Goal: Task Accomplishment & Management: Use online tool/utility

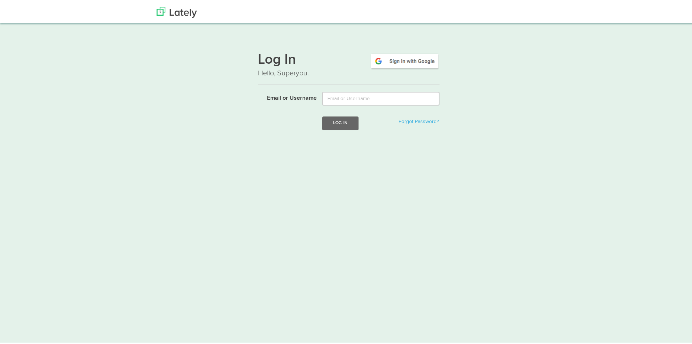
click at [498, 79] on div "Log In Hello, Superyou. Email or Username Log In Forgot Password?" at bounding box center [349, 92] width 440 height 96
click at [405, 101] on input "Email or Username" at bounding box center [380, 97] width 117 height 14
type input "[PERSON_NAME][EMAIL_ADDRESS][DOMAIN_NAME]"
click at [345, 117] on button "Log In" at bounding box center [340, 121] width 36 height 13
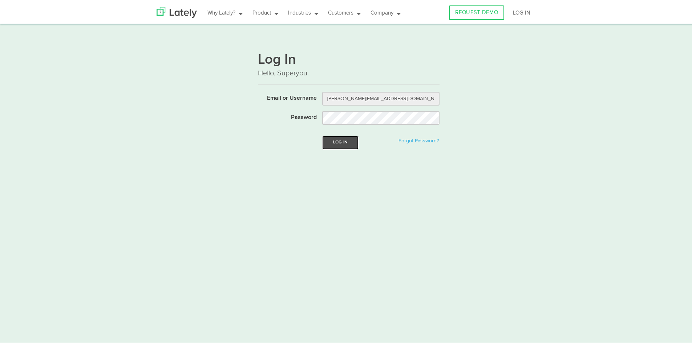
click at [344, 140] on button "Log In" at bounding box center [340, 140] width 36 height 13
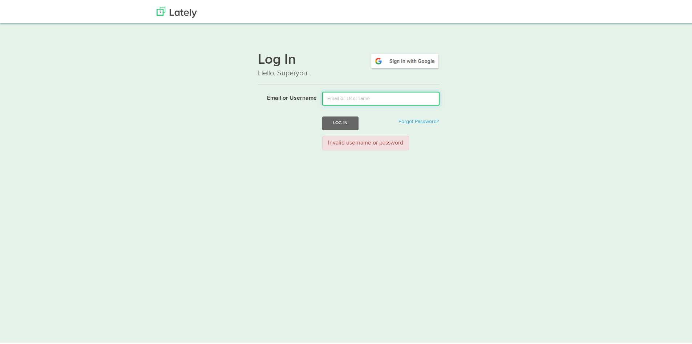
click at [374, 97] on input "Email or Username" at bounding box center [380, 97] width 117 height 14
click at [400, 103] on input "Email or Username" at bounding box center [380, 97] width 117 height 14
type input "[PERSON_NAME][EMAIL_ADDRESS][DOMAIN_NAME]"
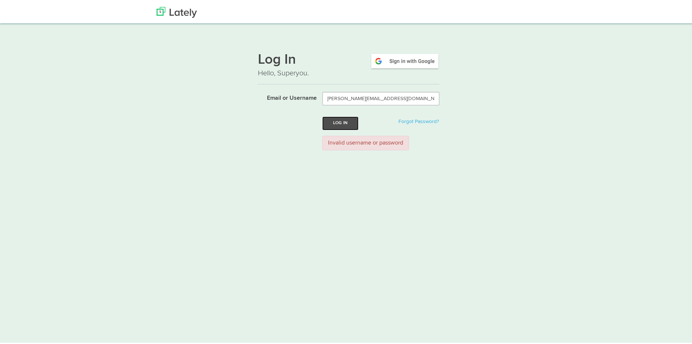
click at [343, 125] on button "Log In" at bounding box center [340, 121] width 36 height 13
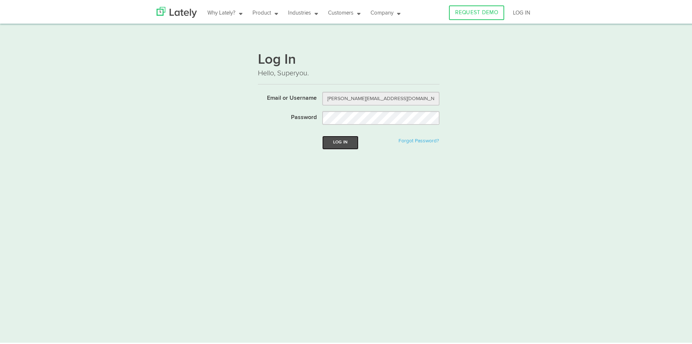
click at [340, 138] on button "Log In" at bounding box center [340, 140] width 36 height 13
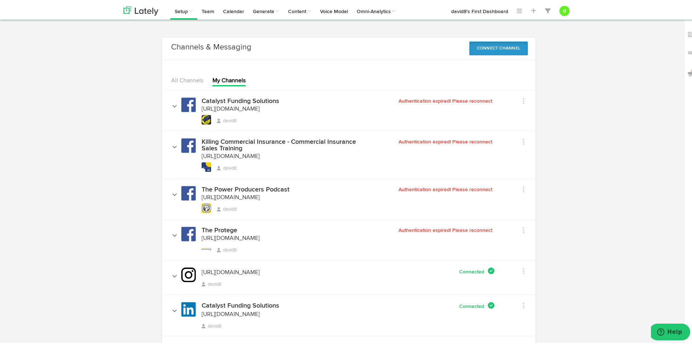
click at [490, 45] on button "Connect Channel" at bounding box center [499, 47] width 59 height 14
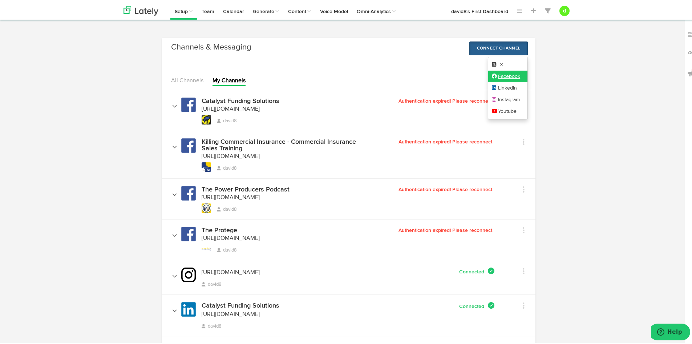
click at [520, 76] on link "Facebook" at bounding box center [509, 75] width 40 height 12
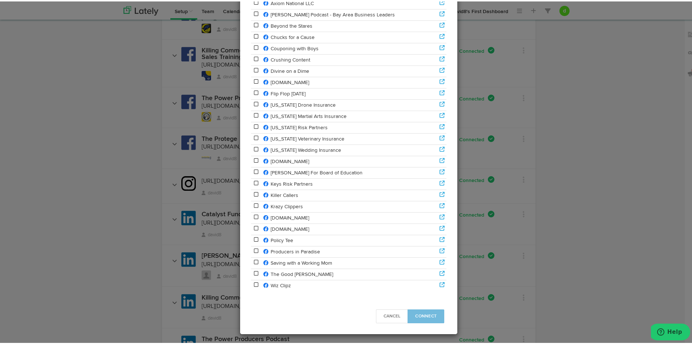
scroll to position [145, 0]
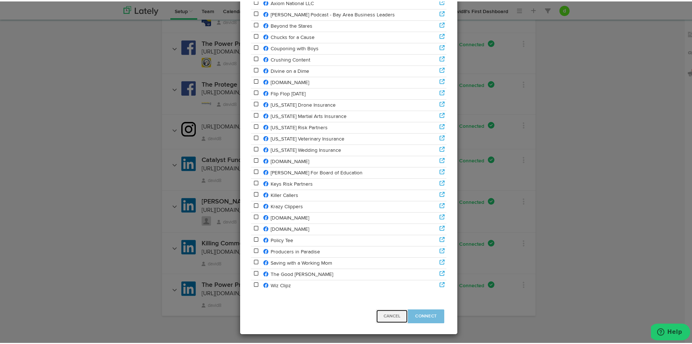
click at [380, 312] on button "Cancel" at bounding box center [392, 315] width 32 height 14
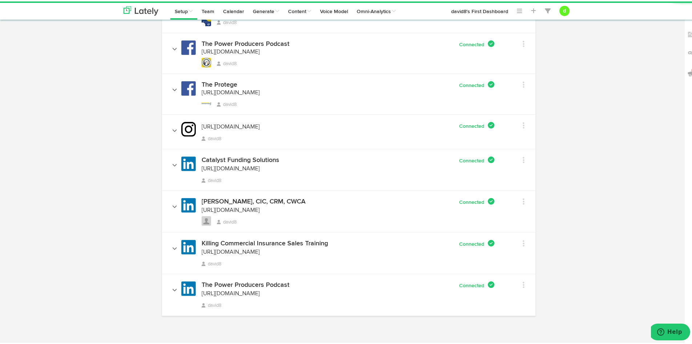
scroll to position [0, 0]
